Goal: Check status: Check status

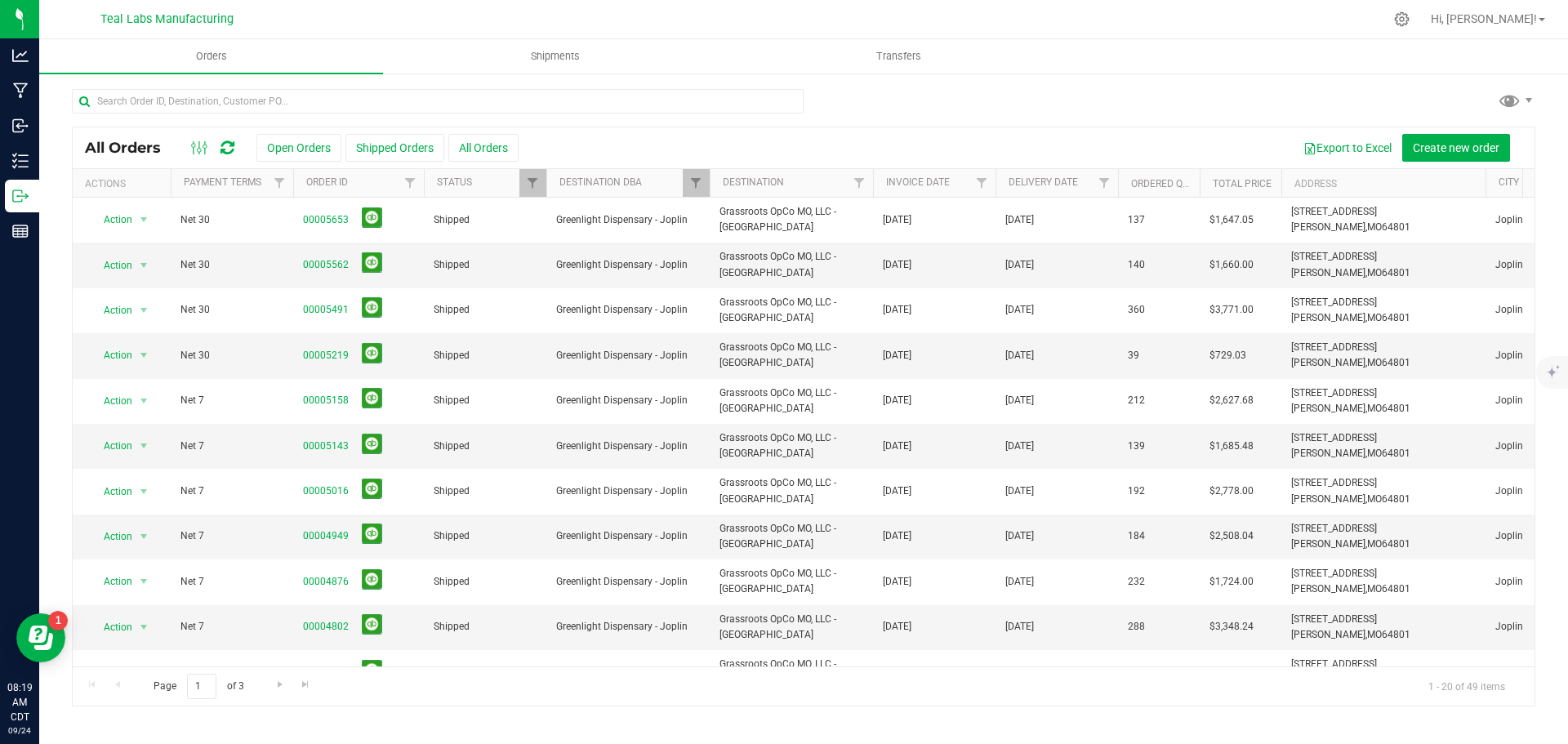
scroll to position [0, 159]
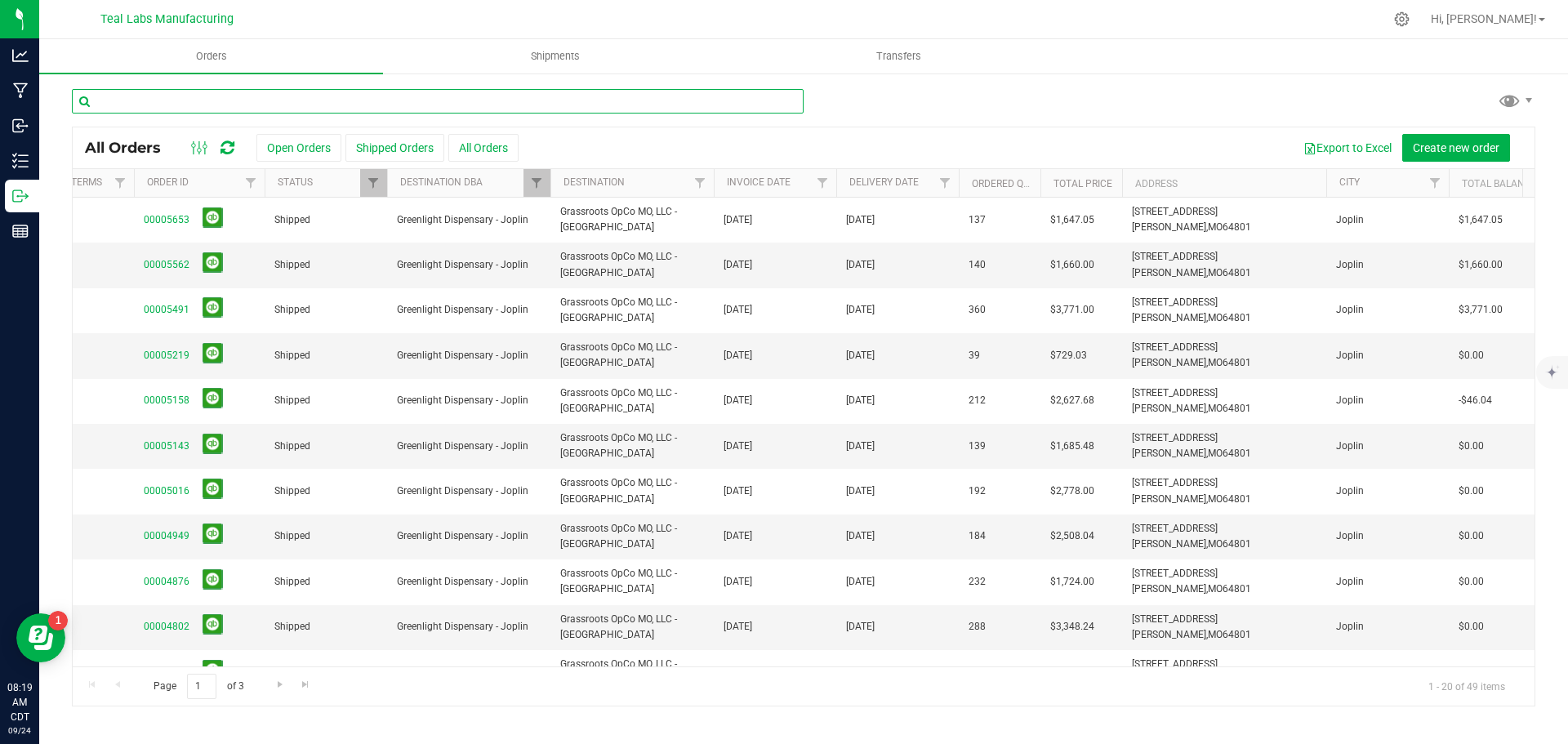
click at [326, 103] on input "text" at bounding box center [437, 101] width 731 height 24
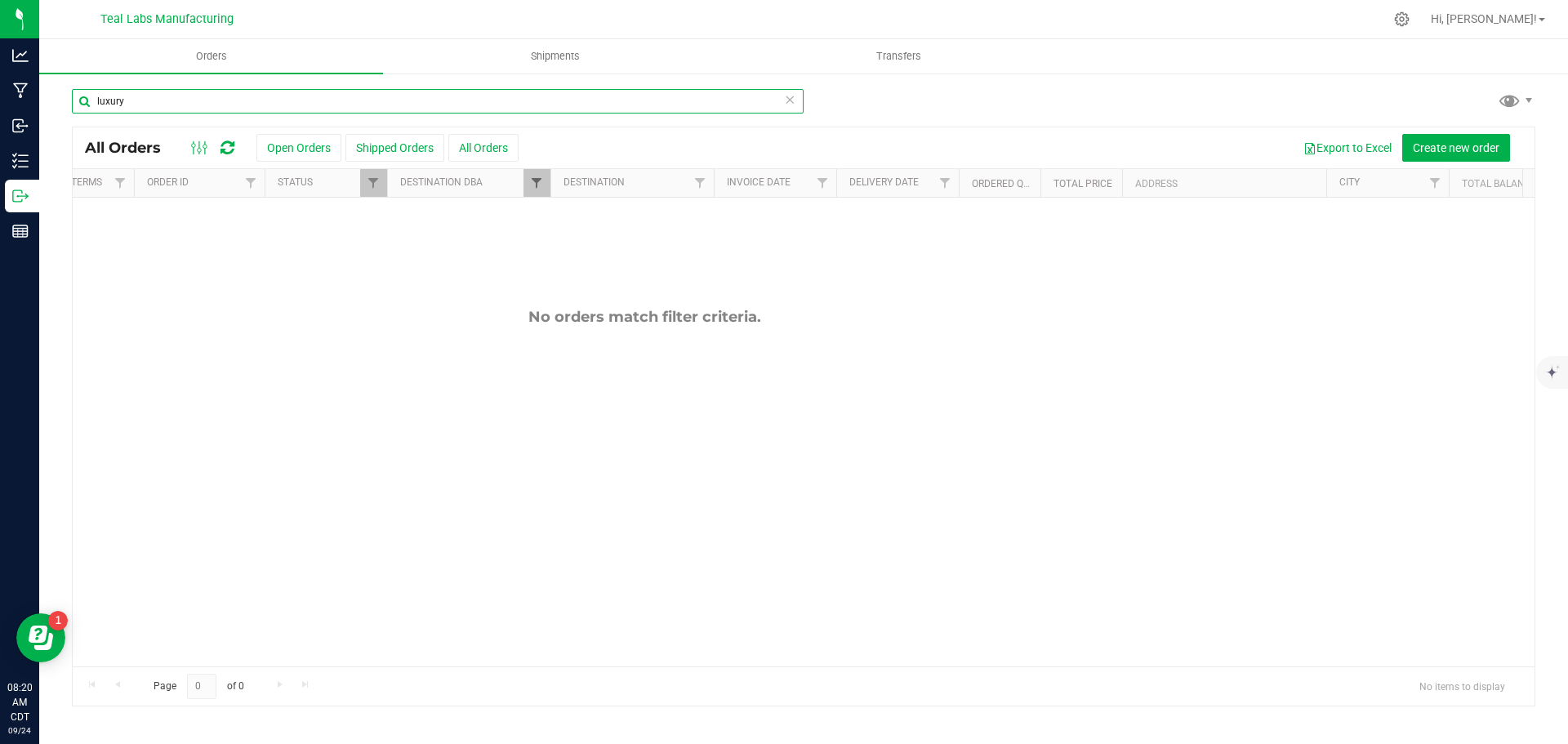
type input "luxury"
click at [535, 181] on span "Filter" at bounding box center [536, 183] width 13 height 13
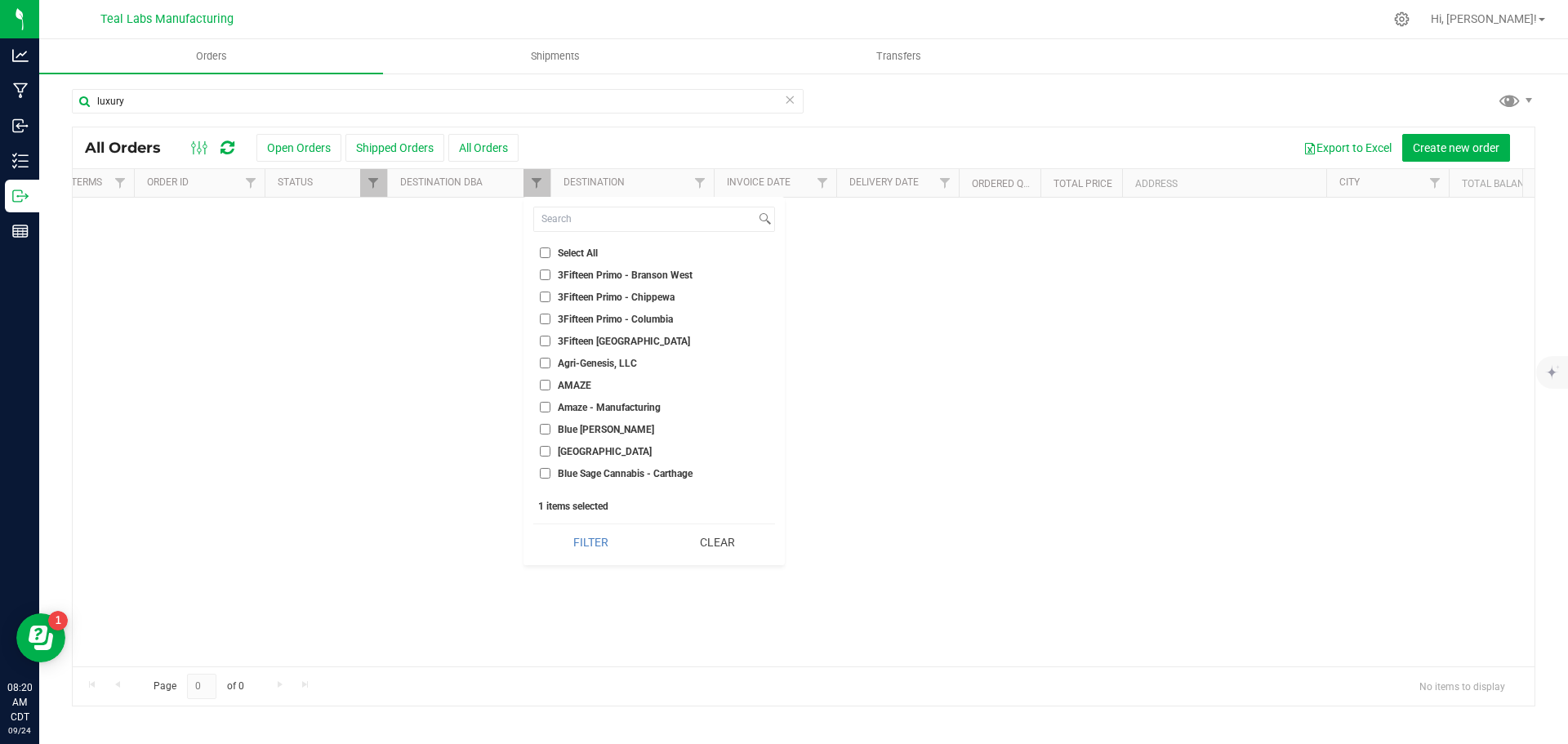
checkbox input "false"
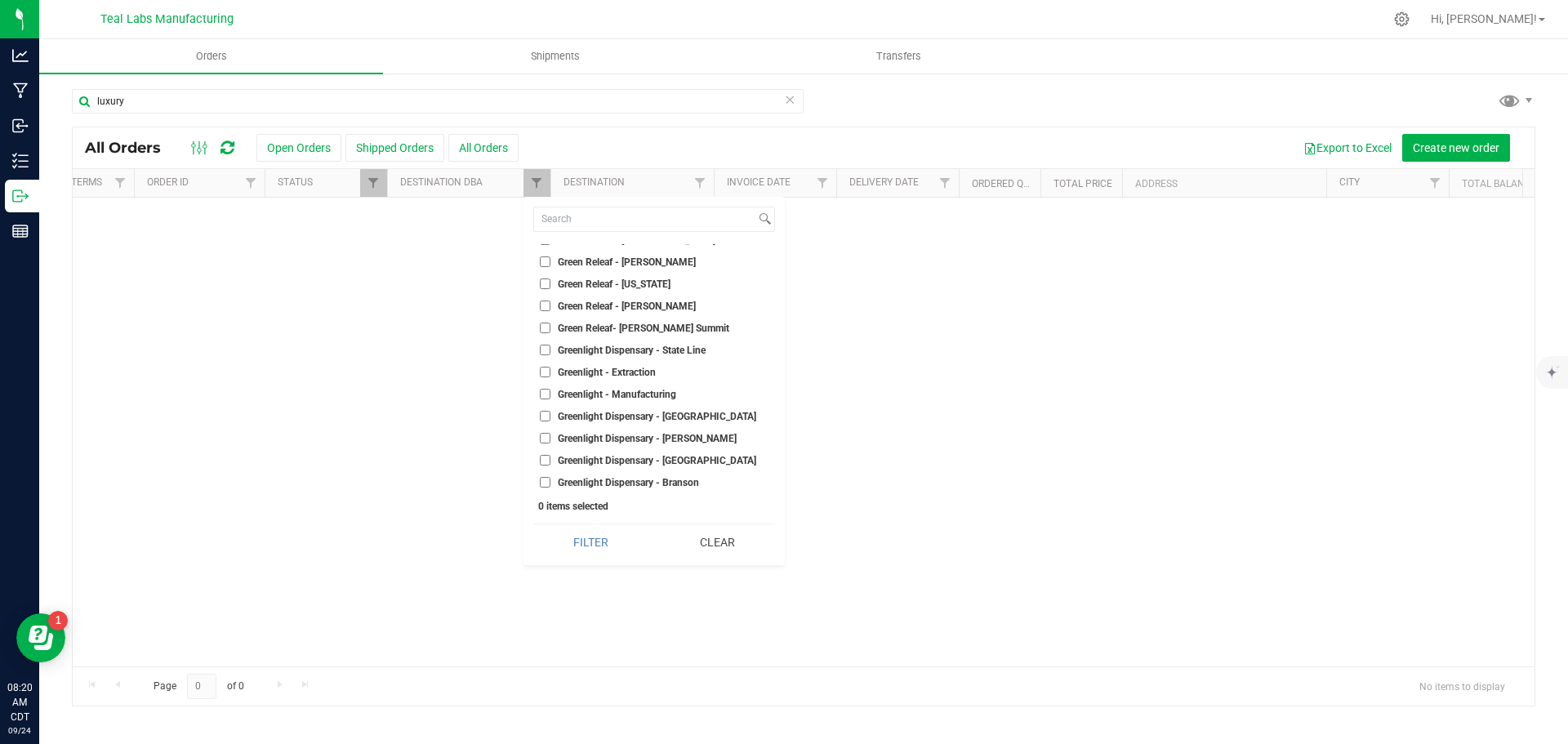
scroll to position [1878, 0]
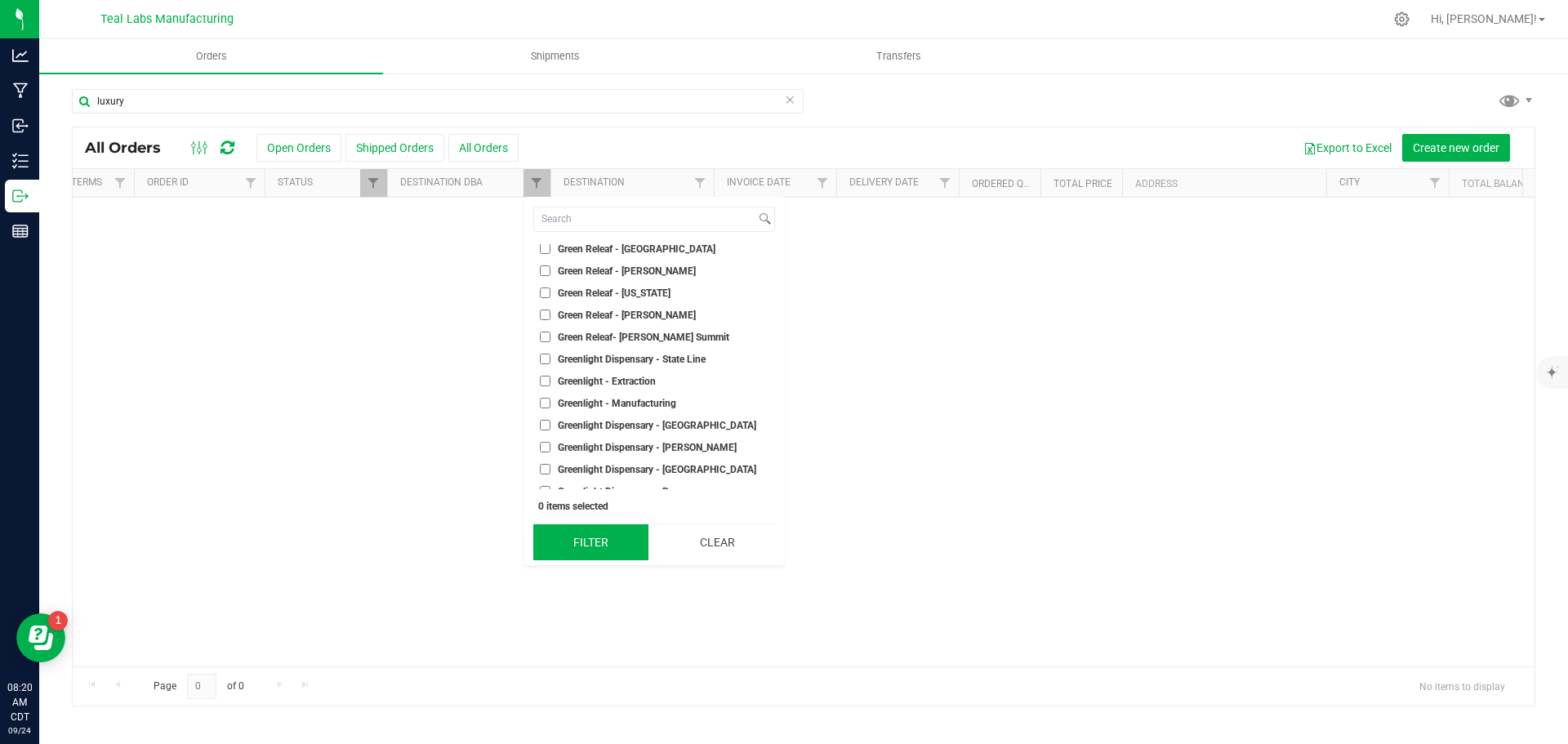
click at [612, 541] on button "Filter" at bounding box center [591, 542] width 115 height 36
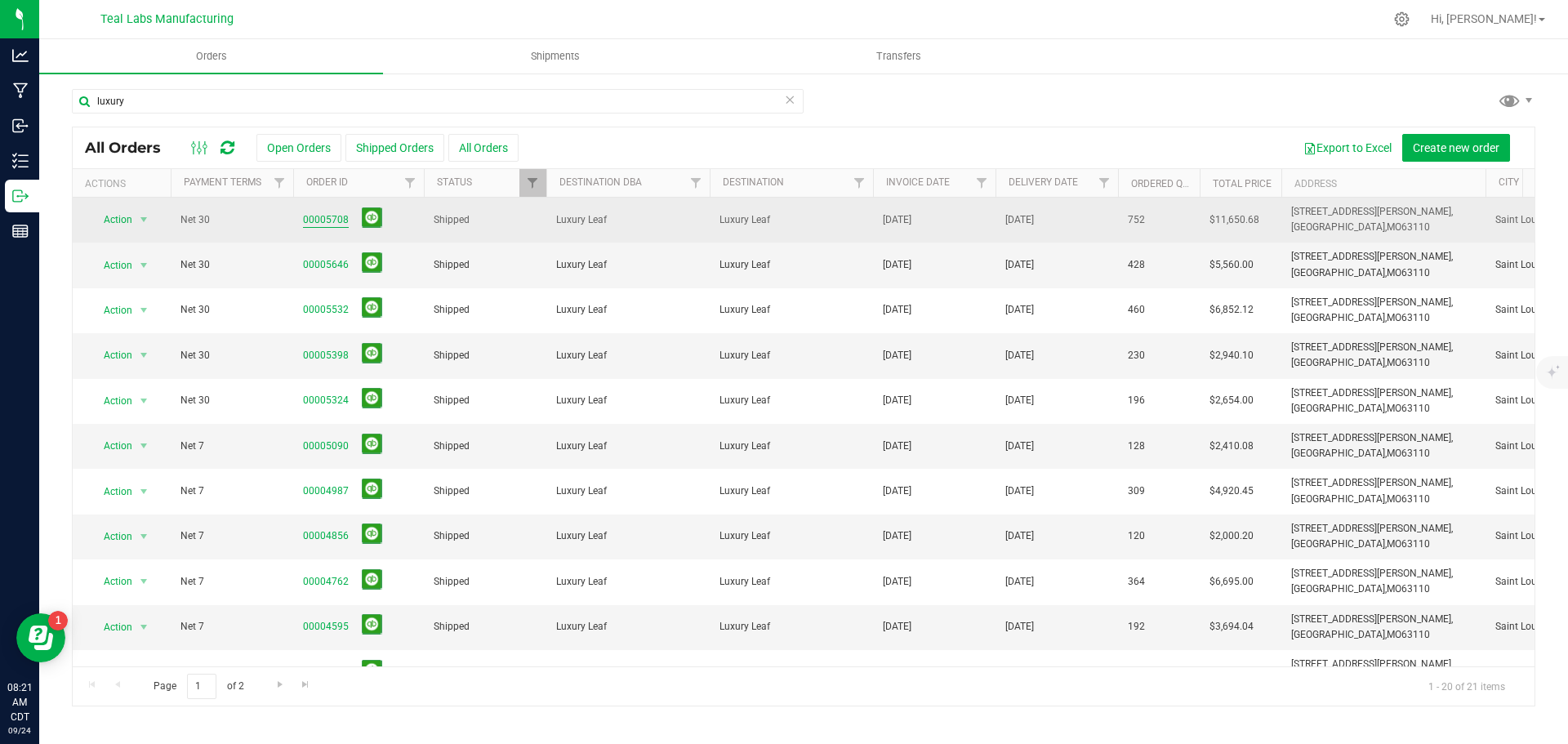
click at [332, 218] on link "00005708" at bounding box center [326, 220] width 46 height 15
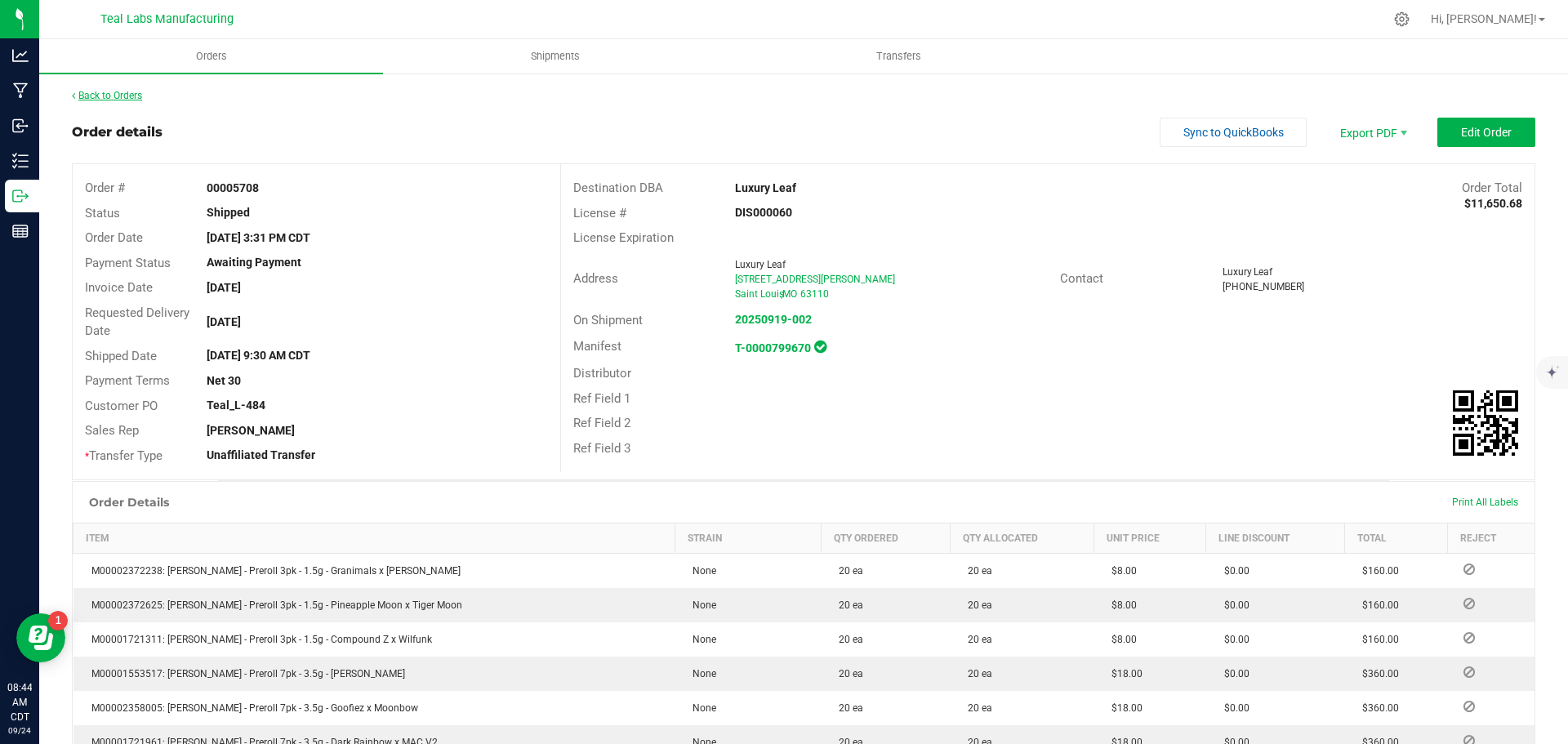
click at [130, 98] on link "Back to Orders" at bounding box center [107, 95] width 70 height 12
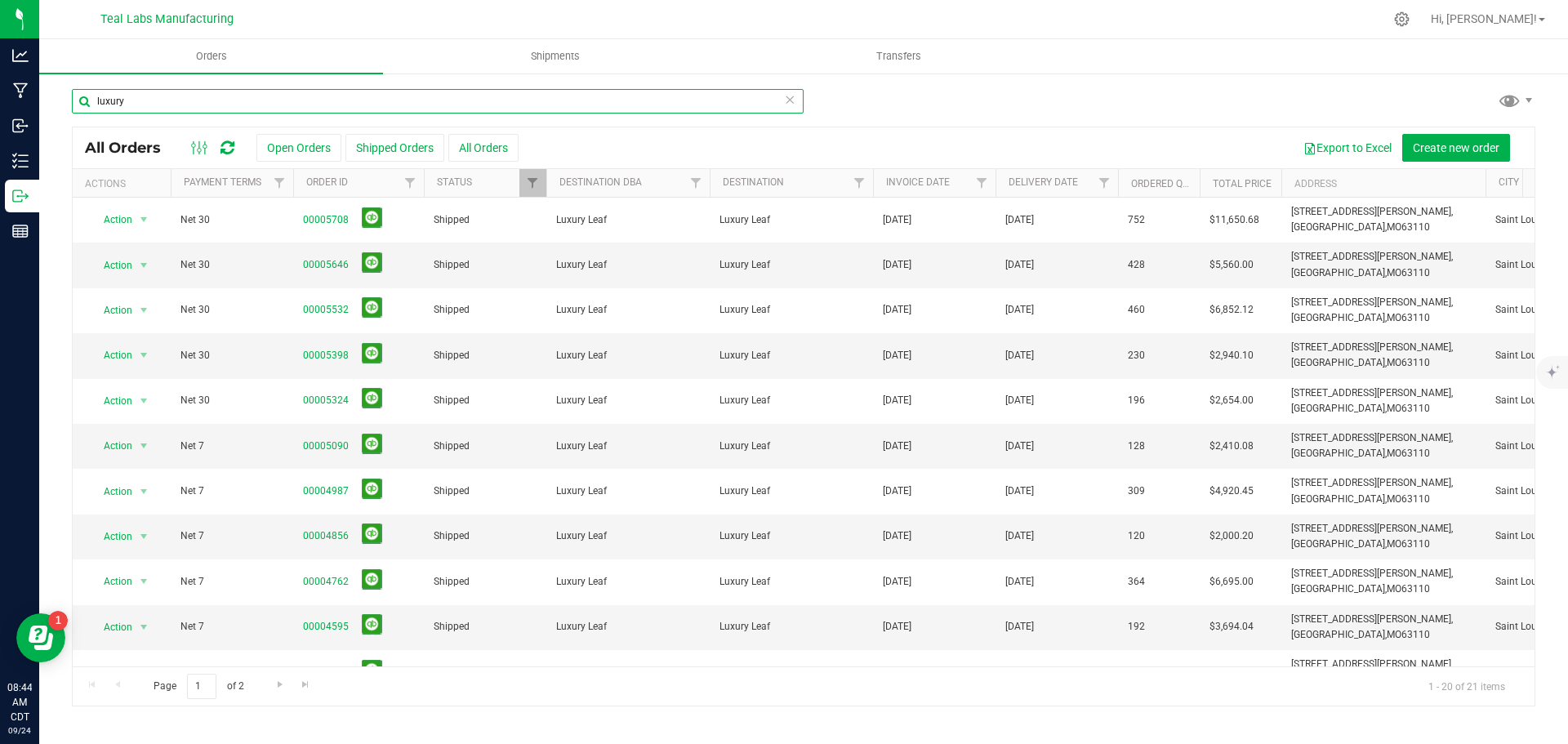
click at [171, 94] on input "luxury" at bounding box center [437, 101] width 731 height 24
type input "l"
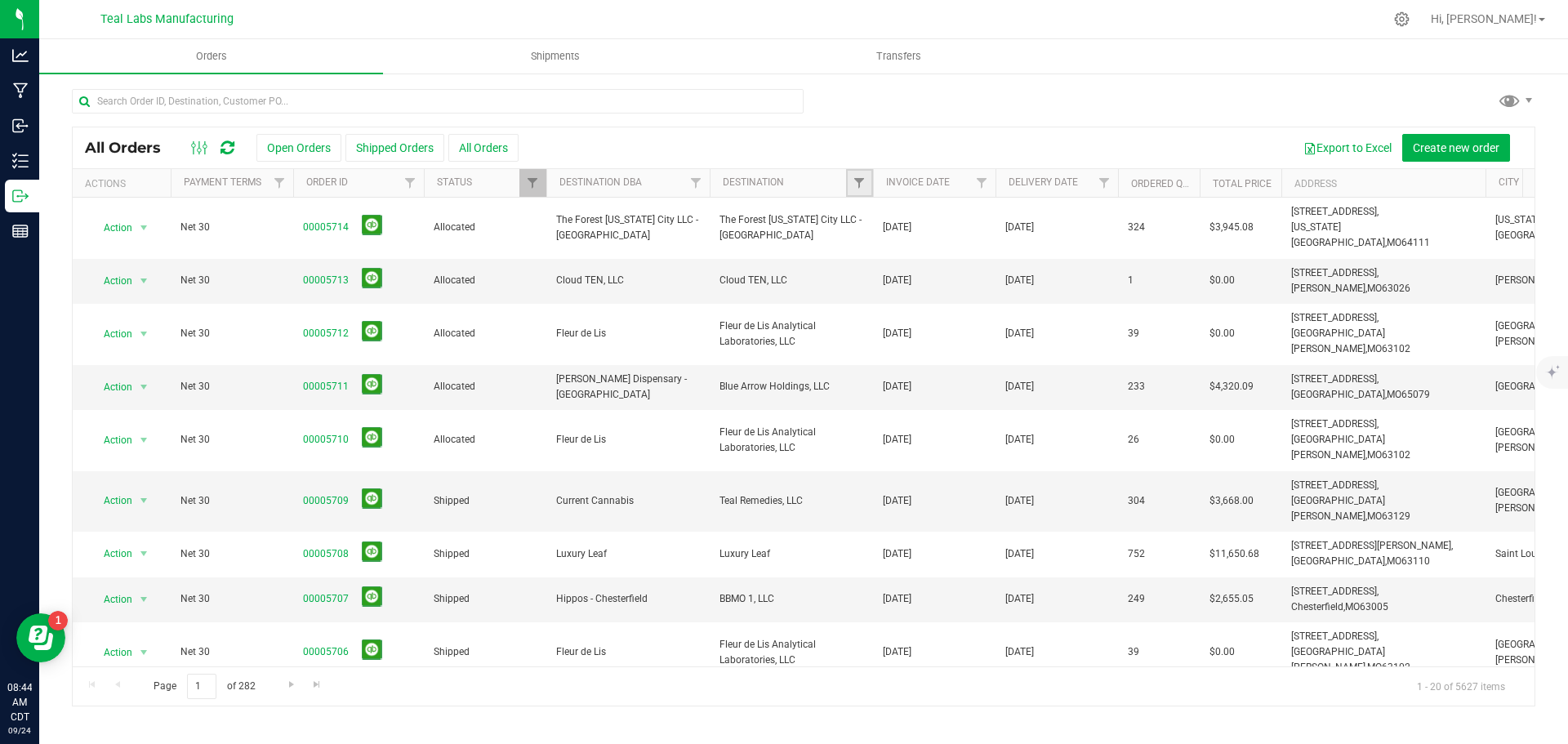
click at [852, 183] on link "Filter" at bounding box center [859, 183] width 27 height 28
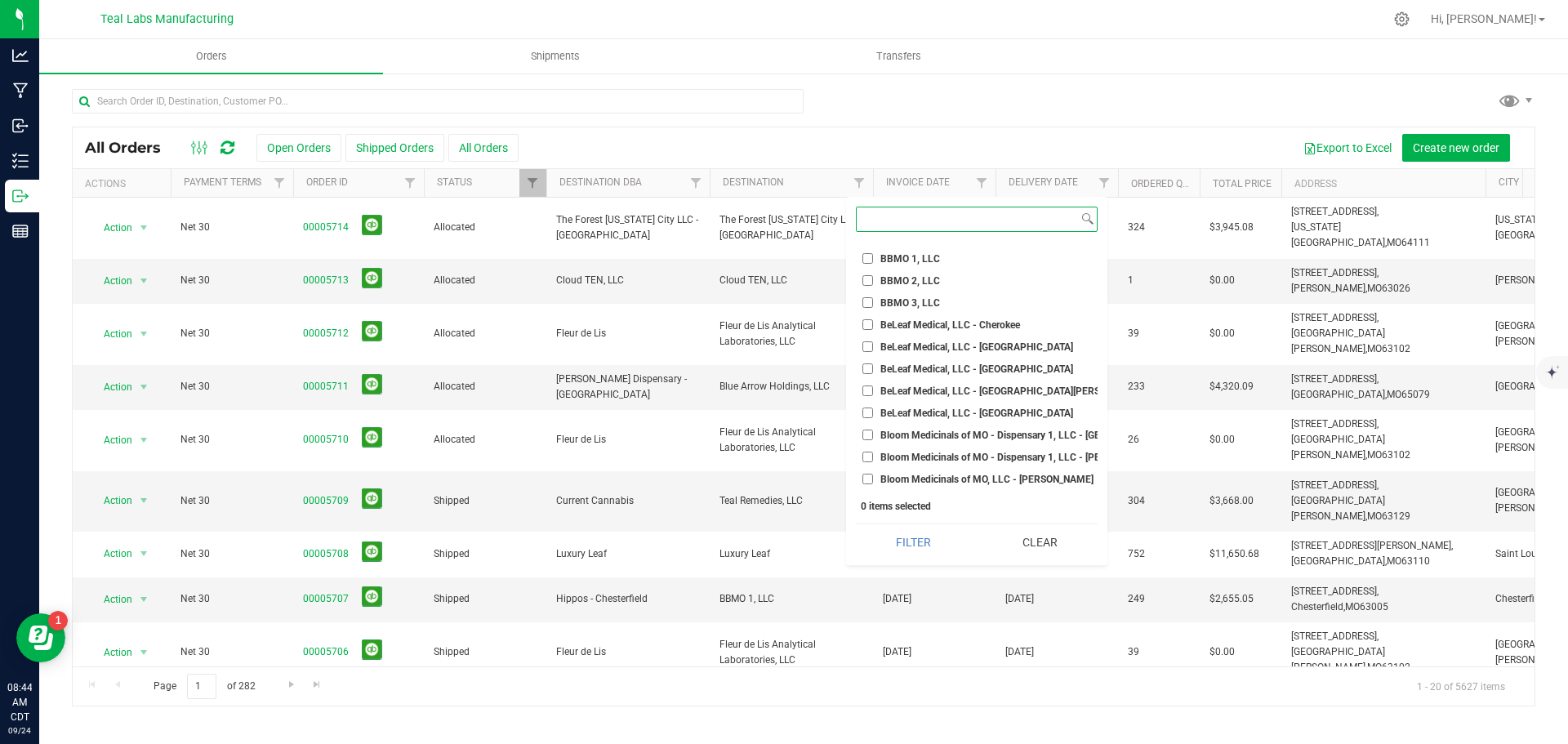
scroll to position [245, 0]
click at [688, 176] on link "Filter" at bounding box center [696, 183] width 27 height 28
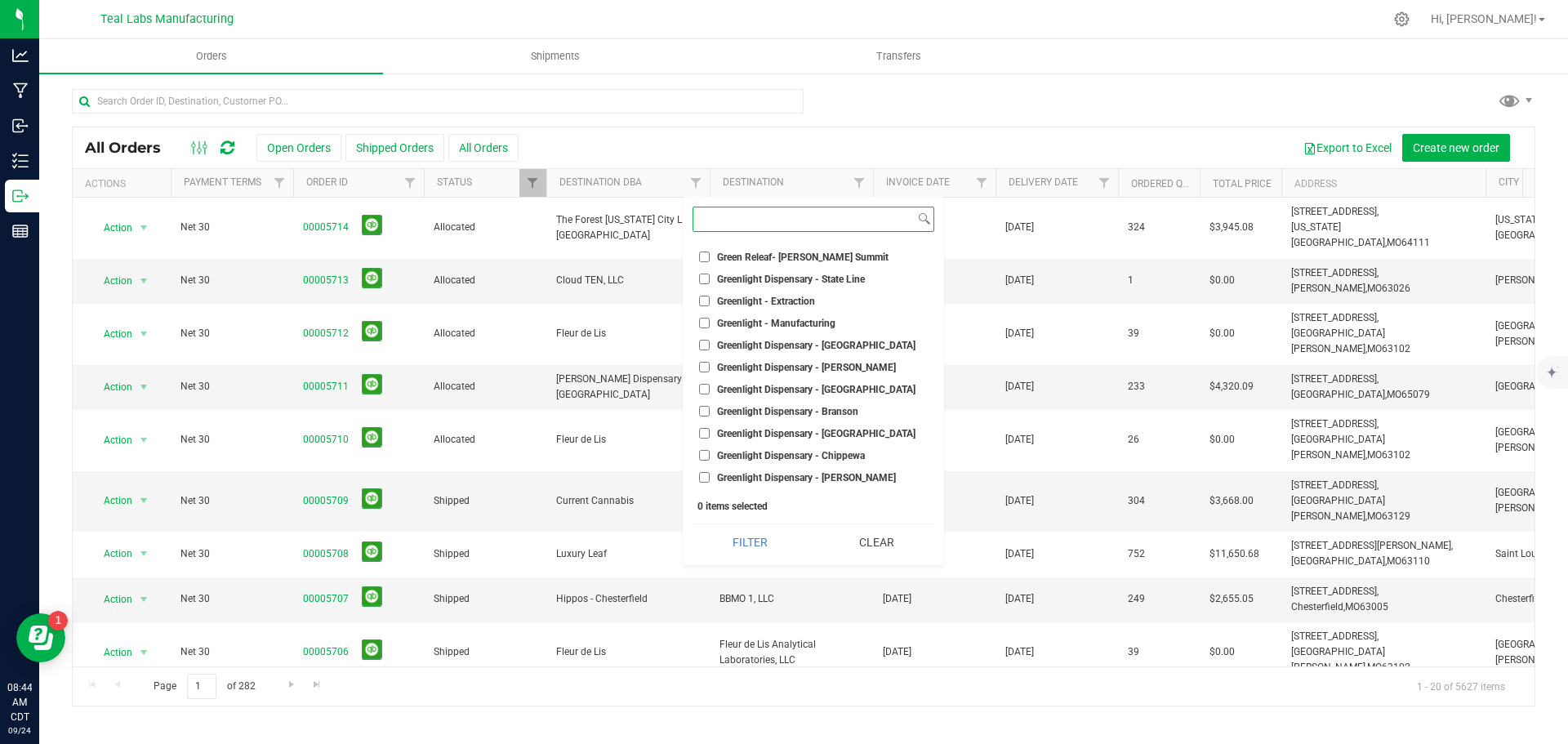
scroll to position [1959, 0]
click at [763, 390] on span "Greenlight Dispensary - [GEOGRAPHIC_DATA]" at bounding box center [816, 388] width 199 height 10
click at [710, 390] on input "Greenlight Dispensary - [GEOGRAPHIC_DATA]" at bounding box center [704, 388] width 11 height 11
checkbox input "true"
click at [770, 473] on span "Greenlight Dispensary - [PERSON_NAME]" at bounding box center [806, 476] width 179 height 10
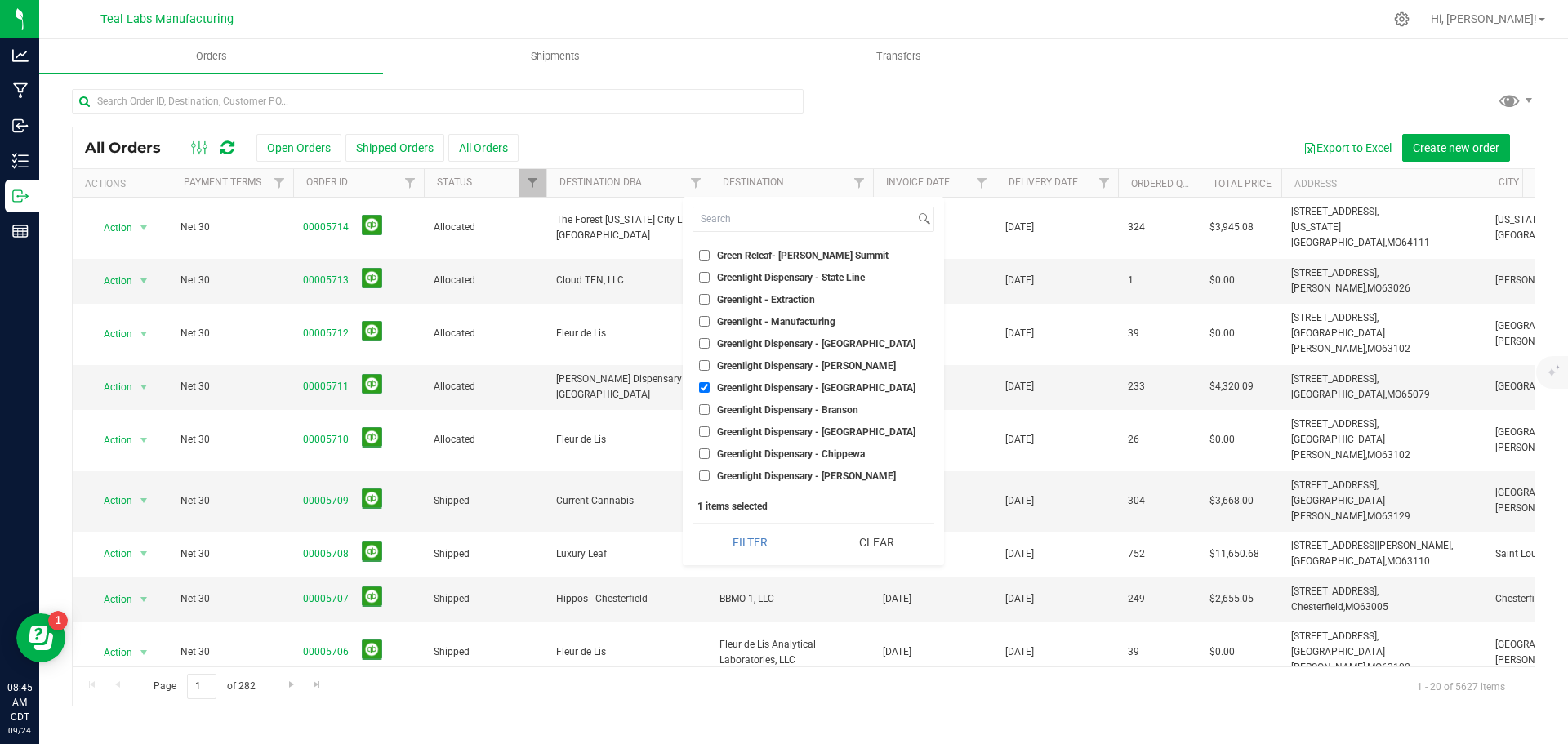
click at [710, 473] on input "Greenlight Dispensary - [PERSON_NAME]" at bounding box center [704, 476] width 11 height 11
checkbox input "true"
click at [772, 449] on span "Greenlight Dispensary - Chippewa" at bounding box center [791, 453] width 148 height 10
click at [710, 449] on input "Greenlight Dispensary - Chippewa" at bounding box center [704, 453] width 11 height 11
checkbox input "true"
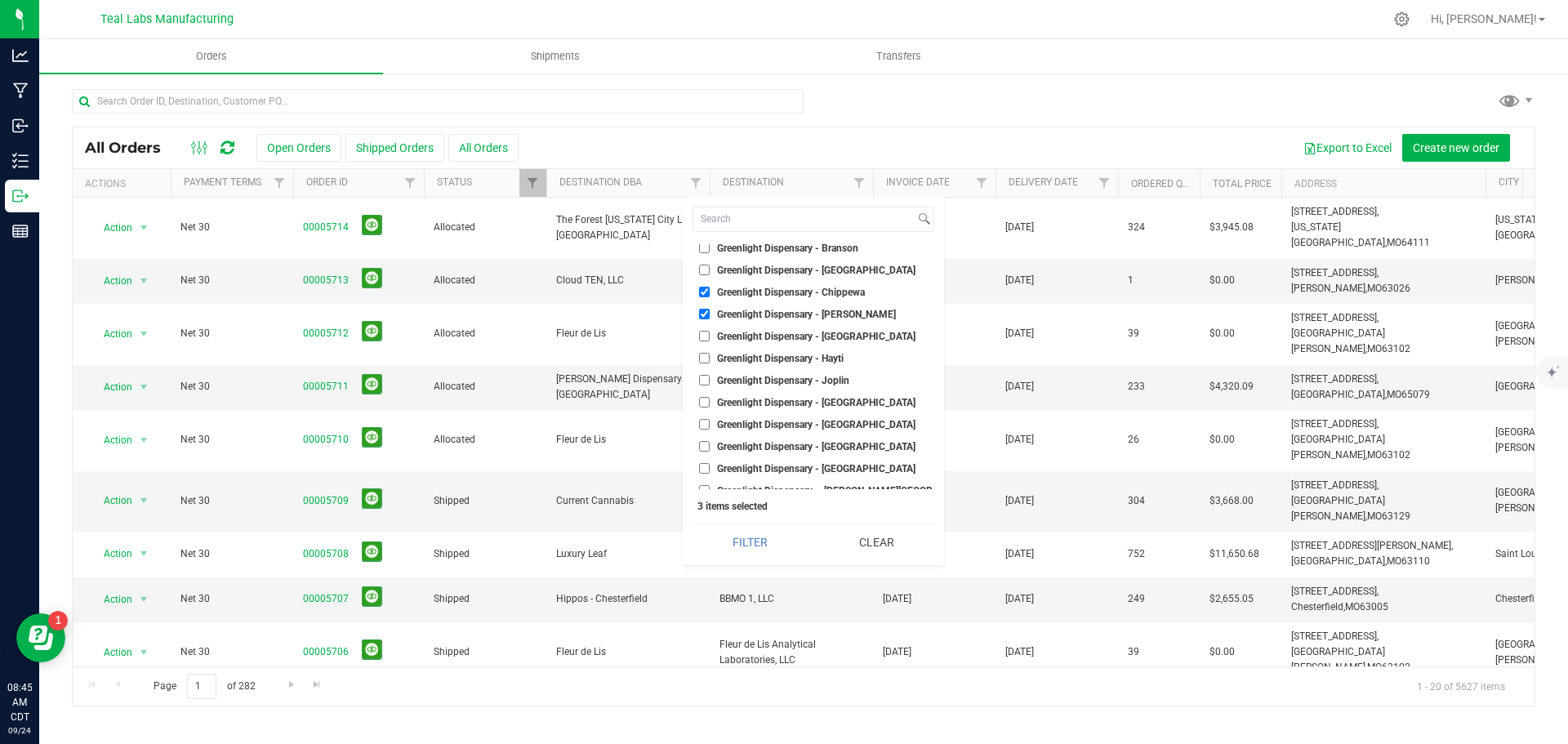
scroll to position [2123, 0]
click at [786, 423] on span "Greenlight Dispensary - [GEOGRAPHIC_DATA]" at bounding box center [816, 423] width 199 height 10
click at [710, 423] on input "Greenlight Dispensary - [GEOGRAPHIC_DATA]" at bounding box center [704, 423] width 11 height 11
checkbox input "true"
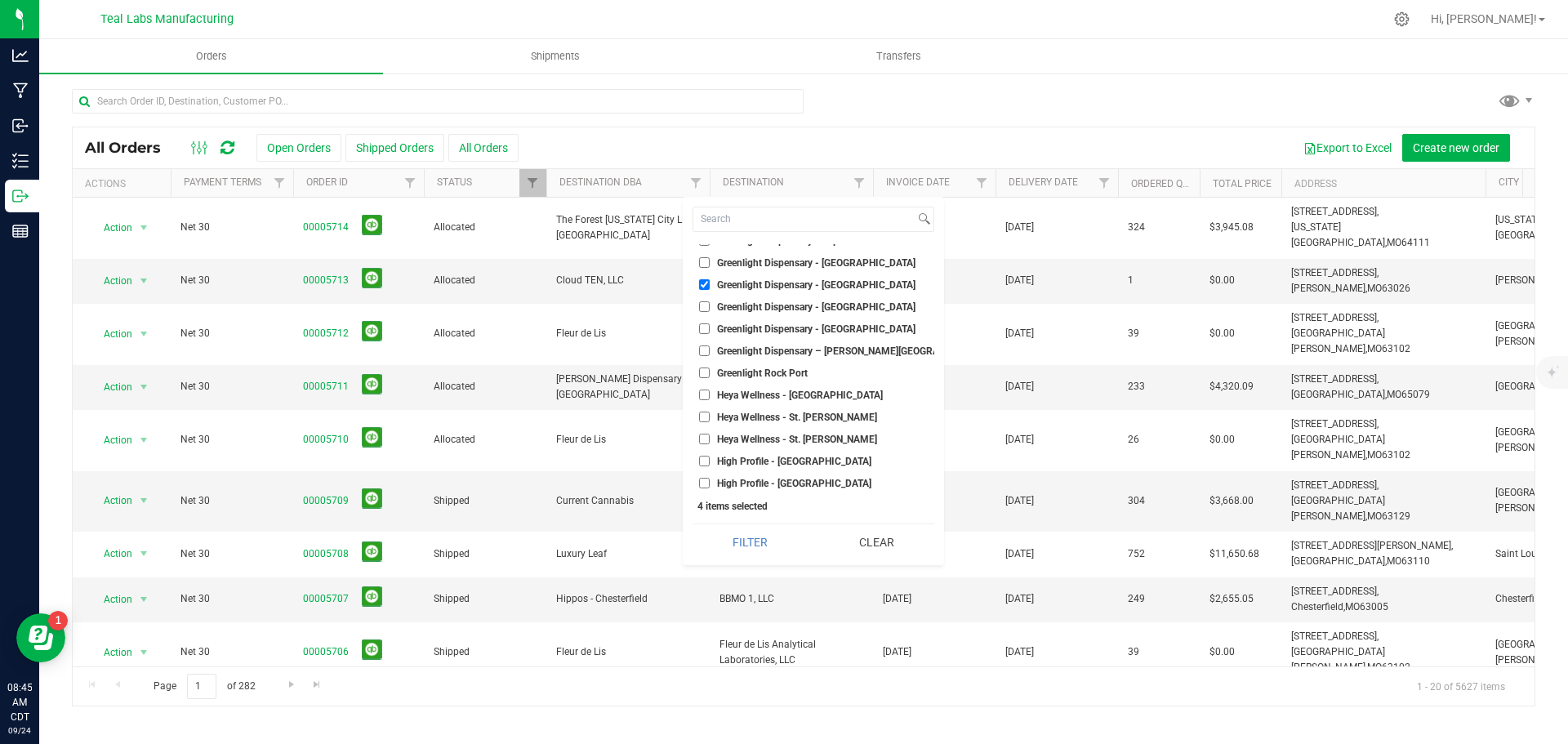
scroll to position [2286, 0]
click at [767, 550] on button "Filter" at bounding box center [750, 542] width 115 height 36
